Goal: Task Accomplishment & Management: Complete application form

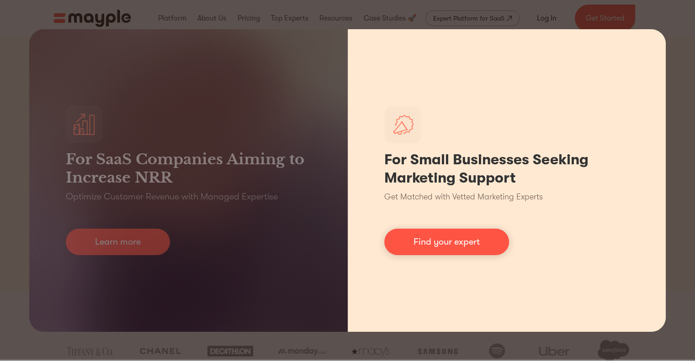
click at [619, 69] on div "For Small Businesses Seeking Marketing Support Get Matched with Vetted Marketin…" at bounding box center [507, 180] width 318 height 303
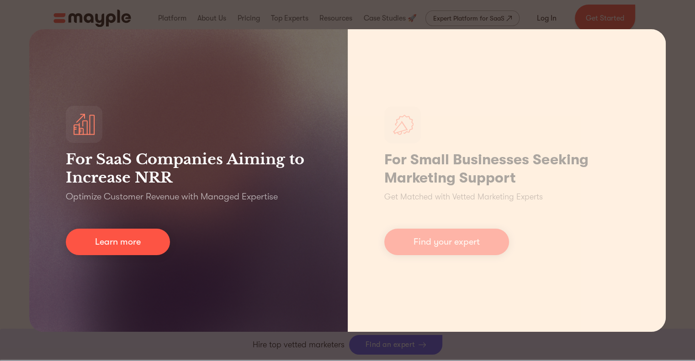
scroll to position [411, 0]
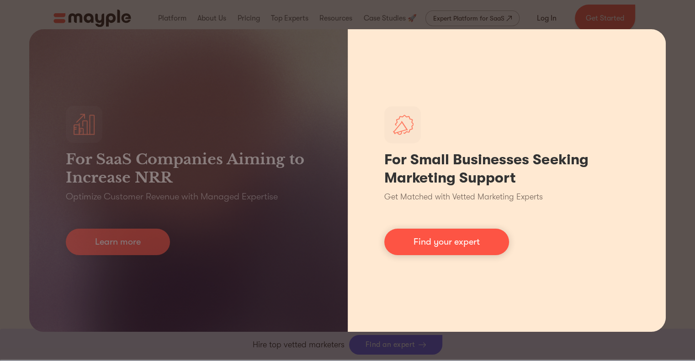
click at [559, 326] on div "For Small Businesses Seeking Marketing Support Get Matched with Vetted Marketin…" at bounding box center [507, 180] width 318 height 303
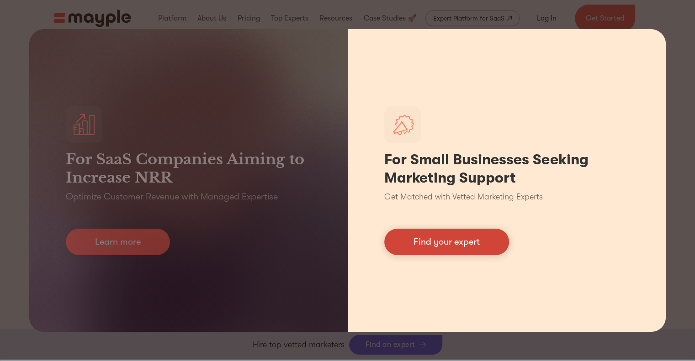
click at [470, 245] on link "Find your expert" at bounding box center [446, 242] width 125 height 26
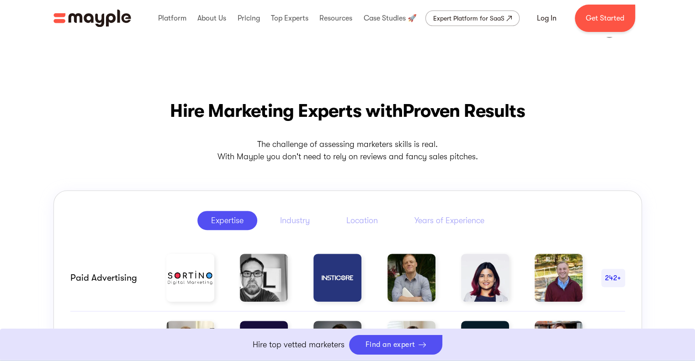
scroll to position [228, 0]
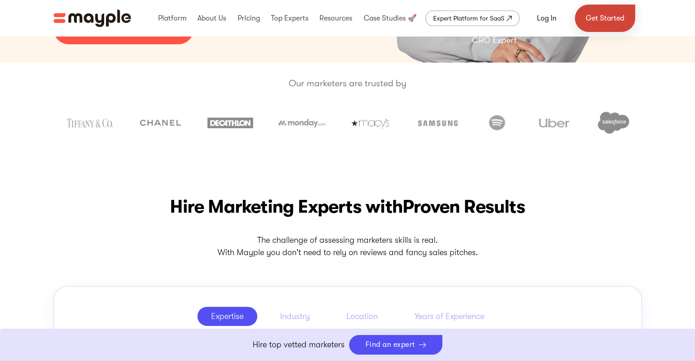
click at [592, 20] on link "Get Started" at bounding box center [605, 18] width 60 height 27
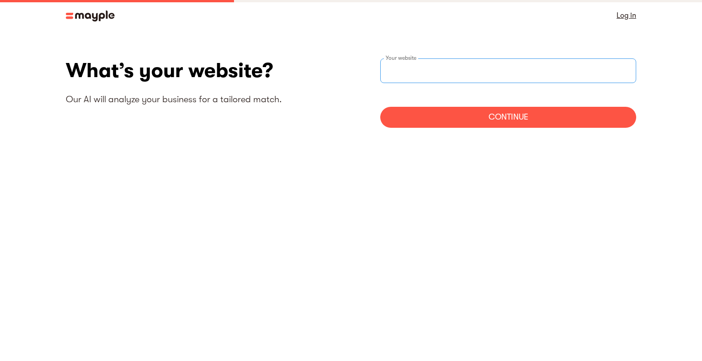
click at [479, 58] on input "websiteStep" at bounding box center [508, 70] width 256 height 25
type input "[URL][DOMAIN_NAME]"
click at [502, 118] on div "Continue" at bounding box center [508, 117] width 256 height 21
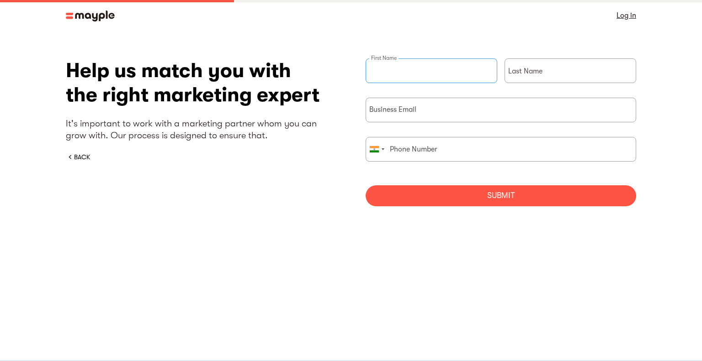
click at [440, 69] on input "briefForm" at bounding box center [431, 70] width 132 height 25
type input "[PERSON_NAME]"
type input "Sinha"
type input "07767178348"
click at [426, 109] on input "briefForm" at bounding box center [500, 110] width 270 height 25
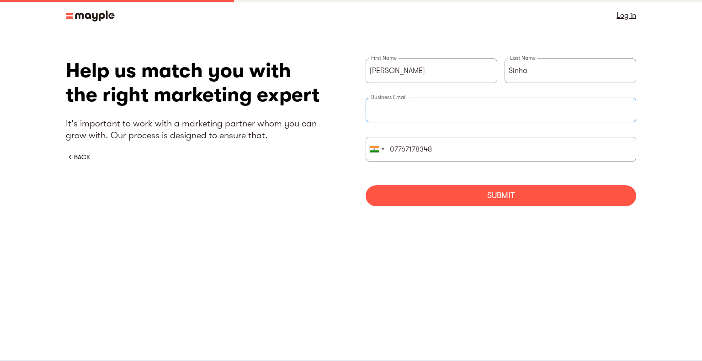
click at [429, 116] on input "briefForm" at bounding box center [500, 110] width 270 height 25
type input "b"
type input "[EMAIL_ADDRESS][DOMAIN_NAME]"
click at [444, 207] on div "[PERSON_NAME] First Name Sinha Last Name [EMAIL_ADDRESS][DOMAIN_NAME] Business …" at bounding box center [500, 135] width 270 height 155
click at [506, 190] on div "Submit" at bounding box center [500, 195] width 270 height 21
